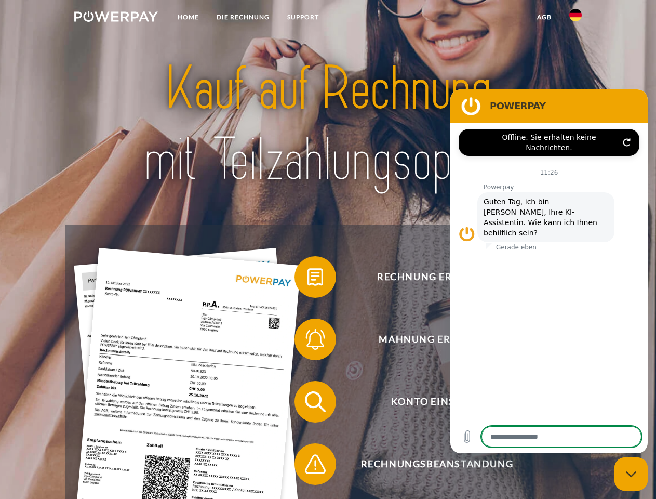
click at [116, 18] on img at bounding box center [116, 16] width 84 height 10
click at [576, 18] on img at bounding box center [575, 15] width 12 height 12
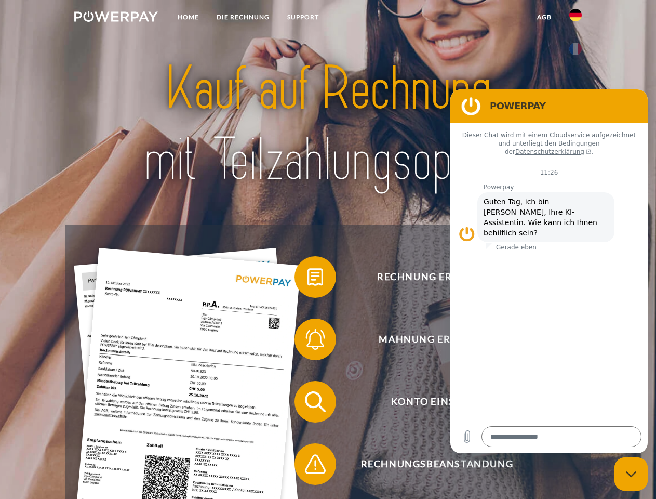
click at [544, 17] on link "agb" at bounding box center [544, 17] width 32 height 19
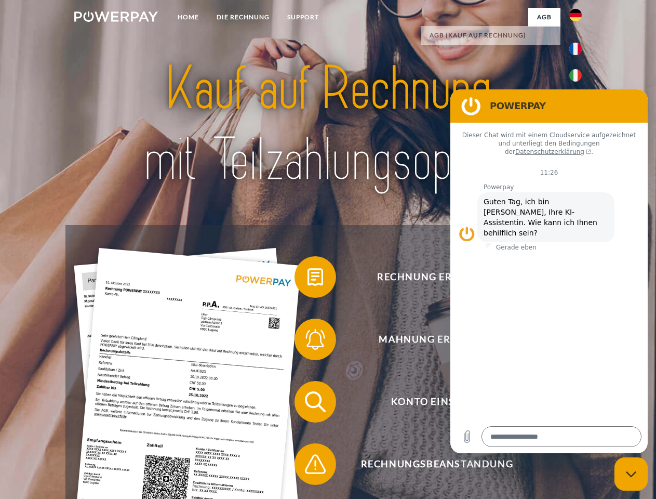
click at [307, 279] on span at bounding box center [300, 277] width 52 height 52
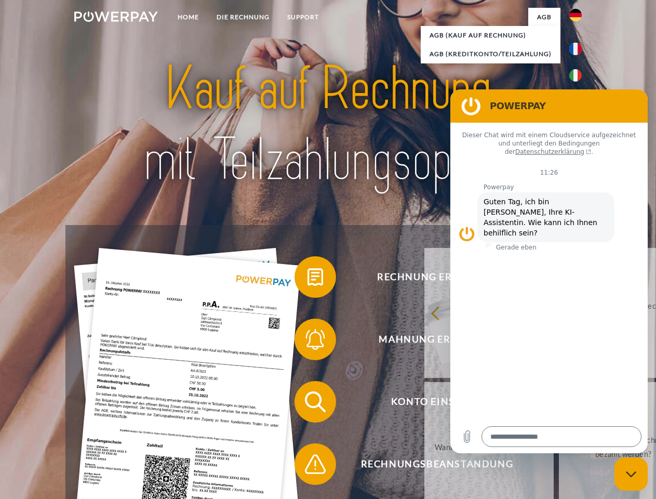
click at [307, 341] on div "Rechnung erhalten? Mahnung erhalten? Konto einsehen" at bounding box center [327, 433] width 525 height 416
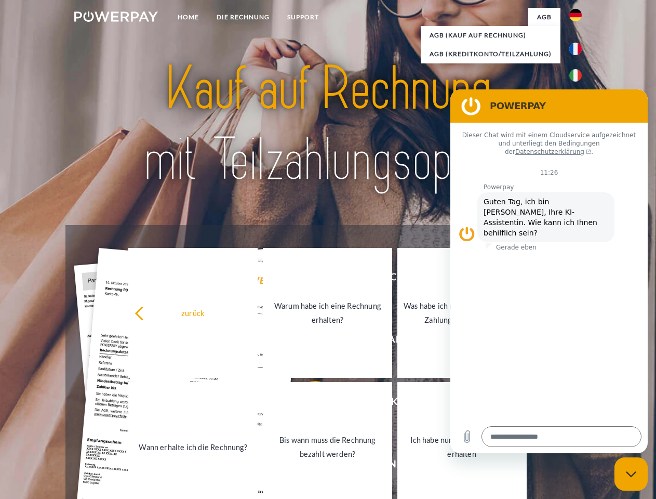
click at [307, 404] on link "Bis wann muss die Rechnung bezahlt werden?" at bounding box center [327, 447] width 129 height 130
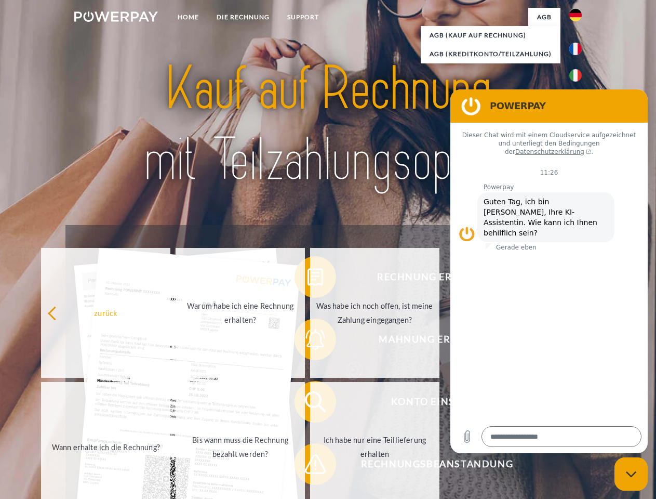
click at [307, 466] on span at bounding box center [300, 464] width 52 height 52
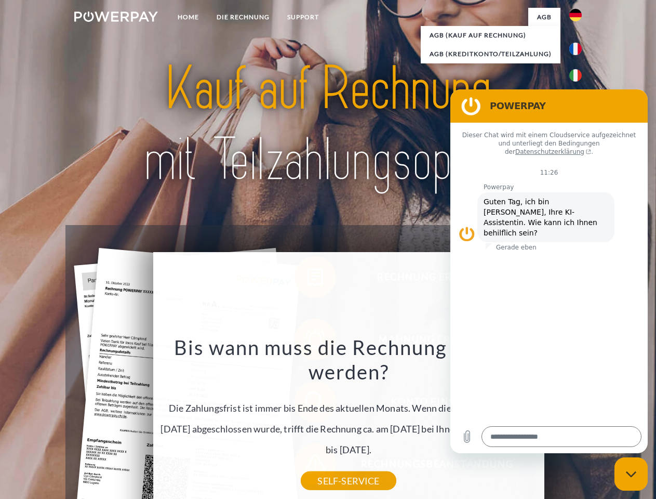
click at [631, 474] on icon "Messaging-Fenster schließen" at bounding box center [631, 474] width 11 height 7
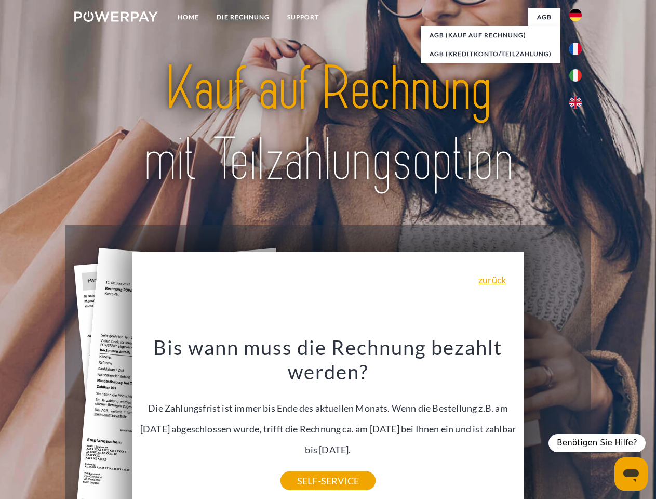
type textarea "*"
